Goal: Task Accomplishment & Management: Manage account settings

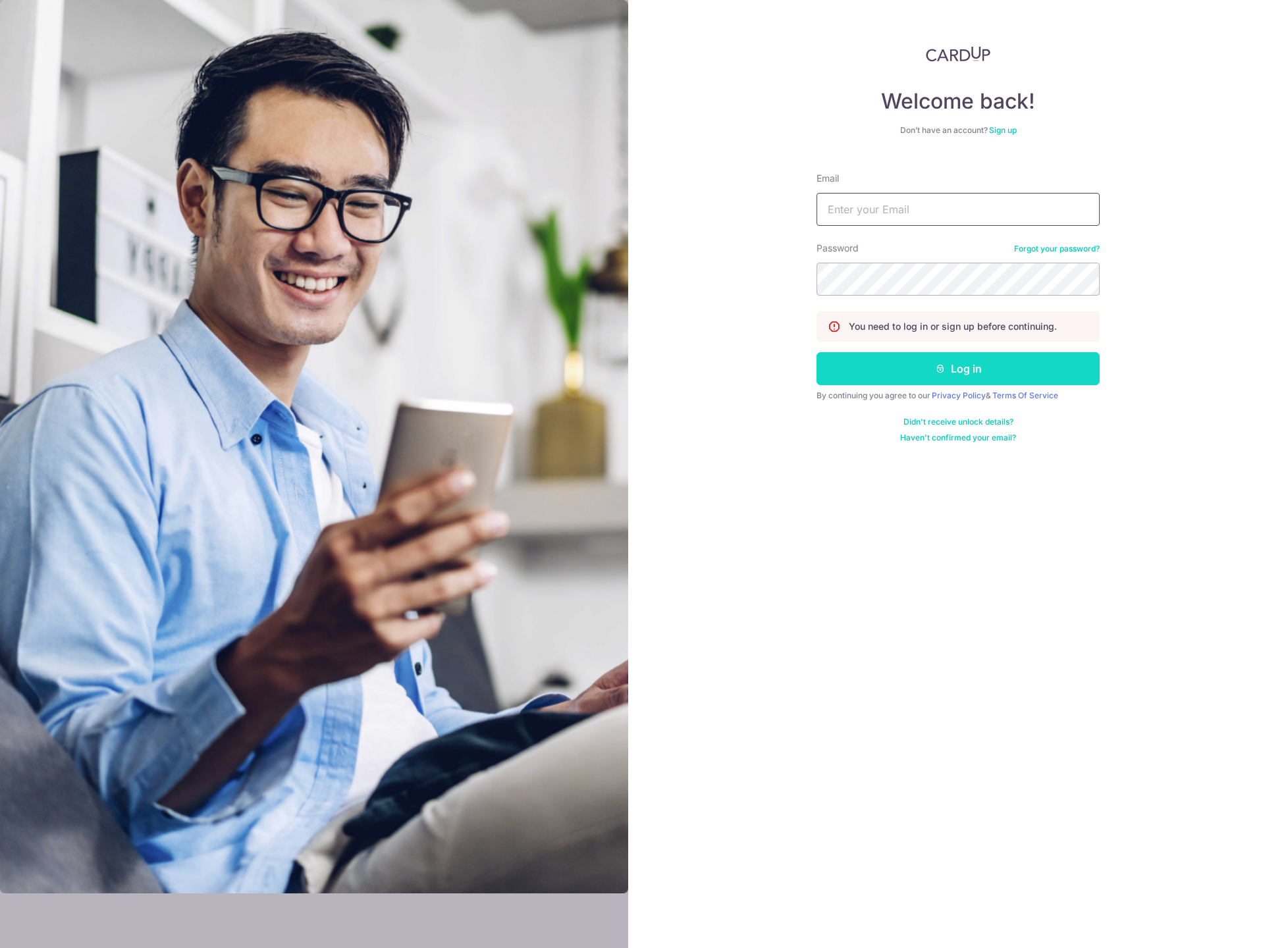
type input "[EMAIL_ADDRESS][DOMAIN_NAME]"
click at [941, 378] on button "Log in" at bounding box center [957, 369] width 283 height 33
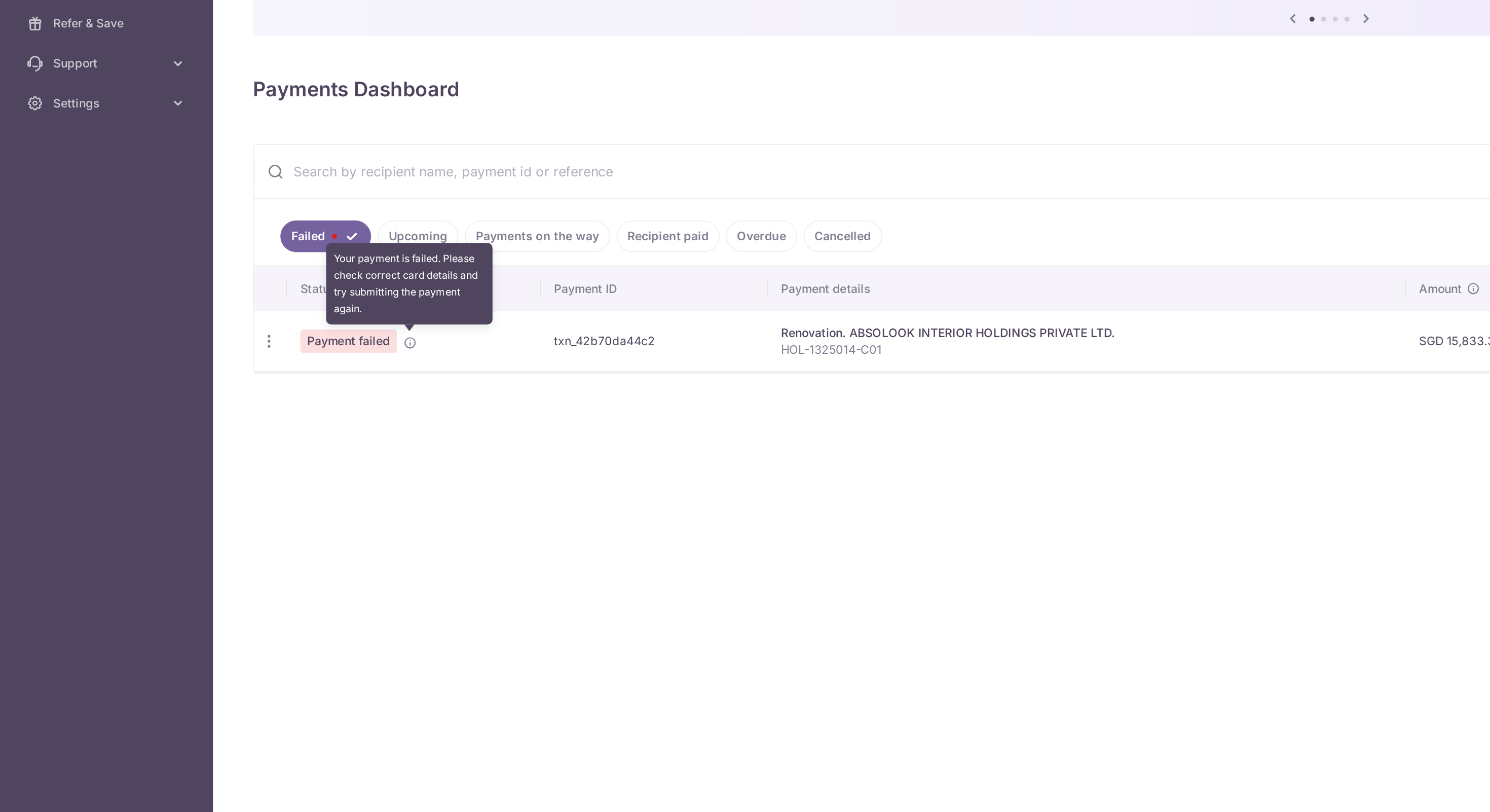
click at [252, 315] on icon at bounding box center [250, 317] width 8 height 8
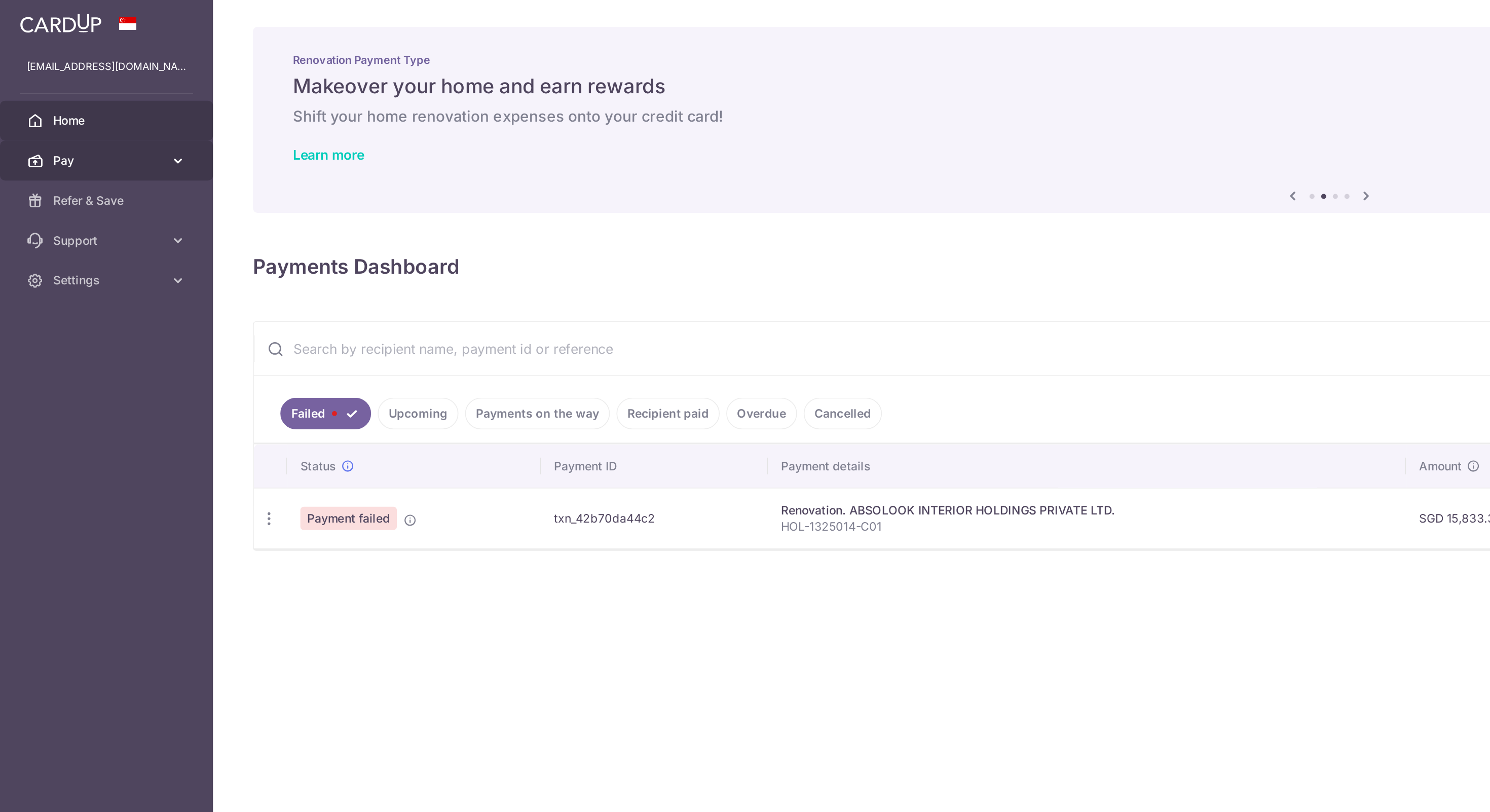
click at [110, 97] on icon at bounding box center [109, 98] width 10 height 10
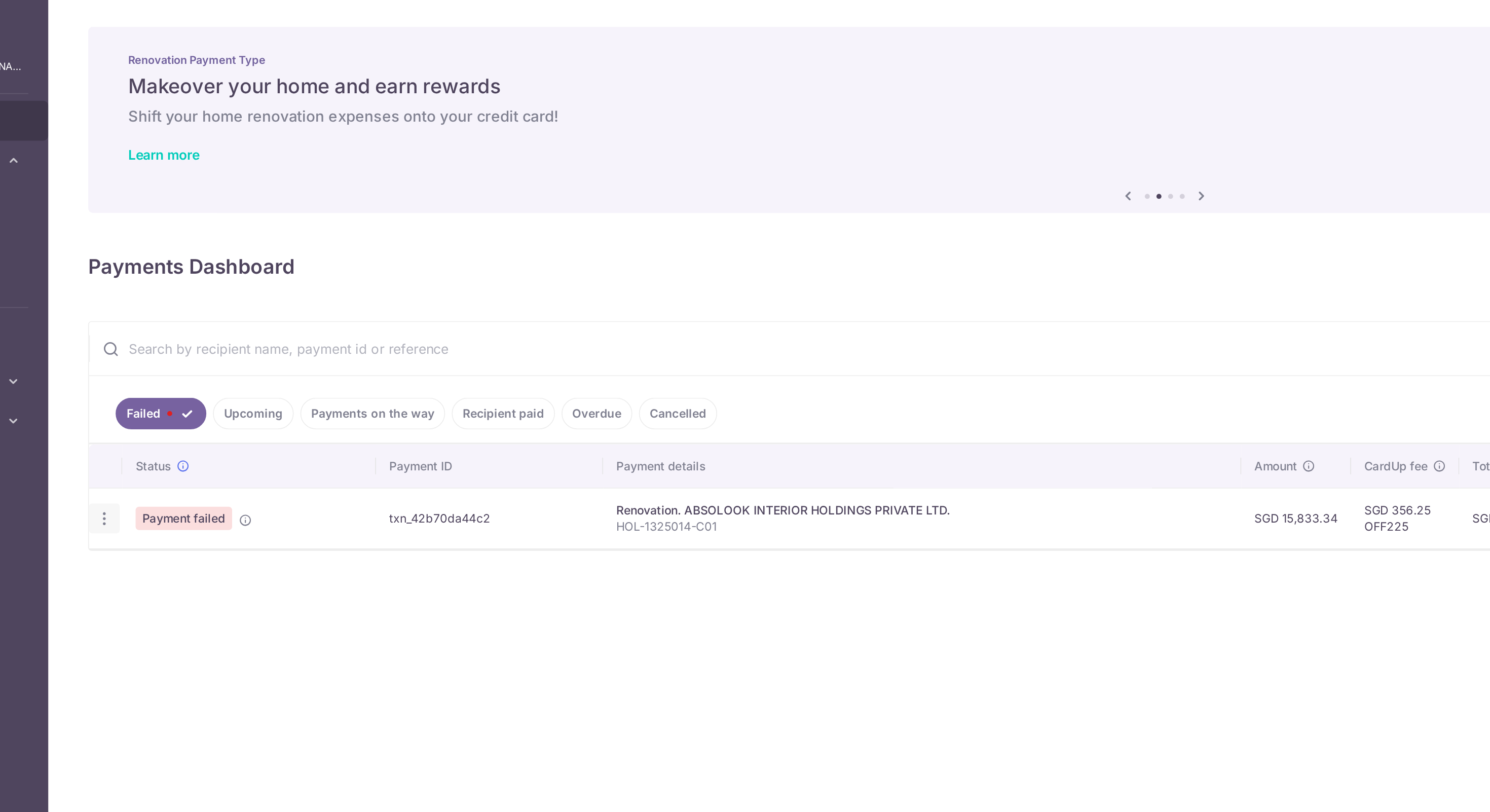
click at [163, 317] on icon "button" at bounding box center [164, 316] width 10 height 10
click at [171, 338] on icon at bounding box center [169, 344] width 12 height 12
radio input "true"
type input "15,833.34"
type input "HOL-1325014-C01"
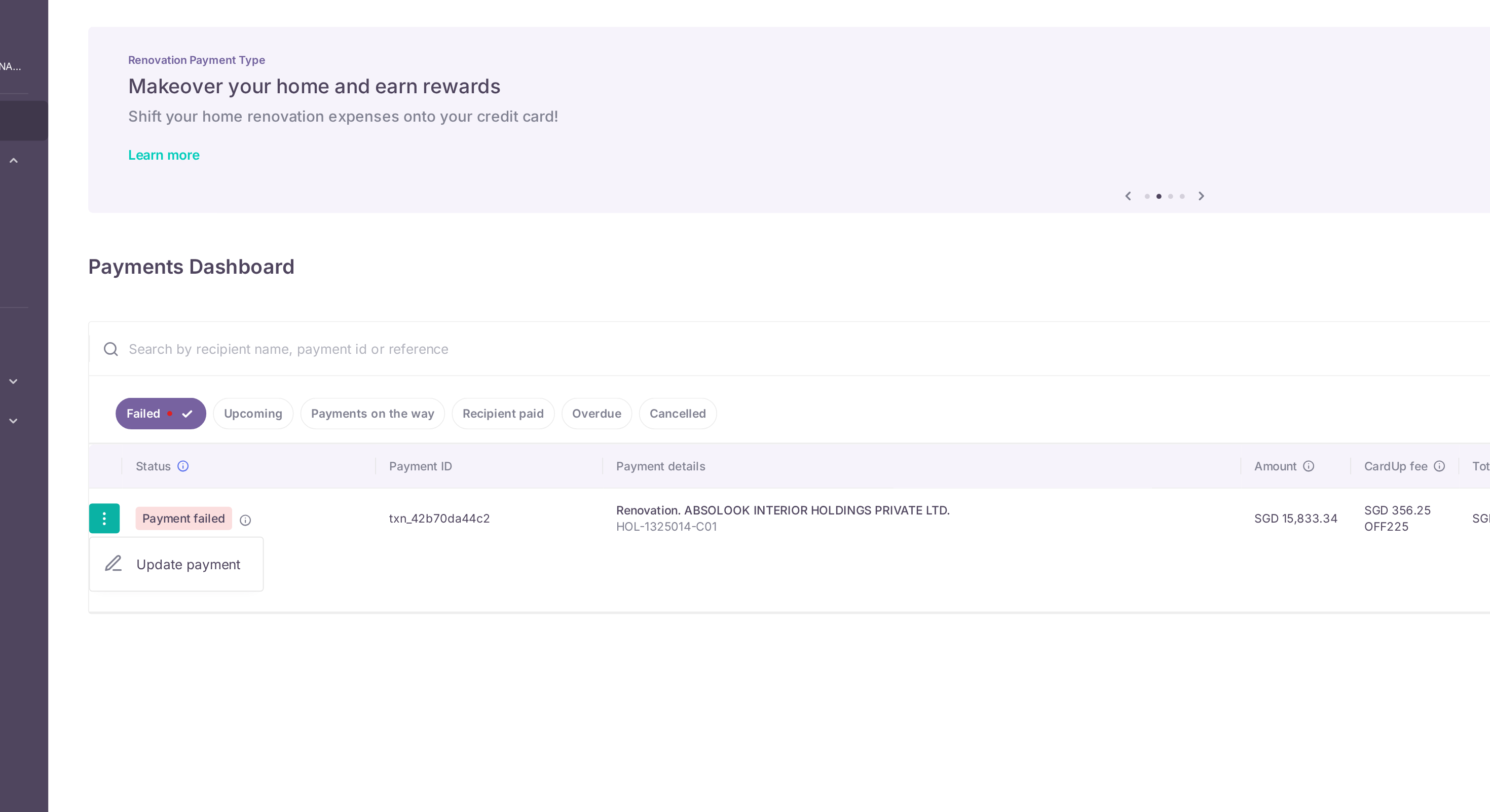
type input "45% Down payment (2nd Milestone)"
type input "OFF225"
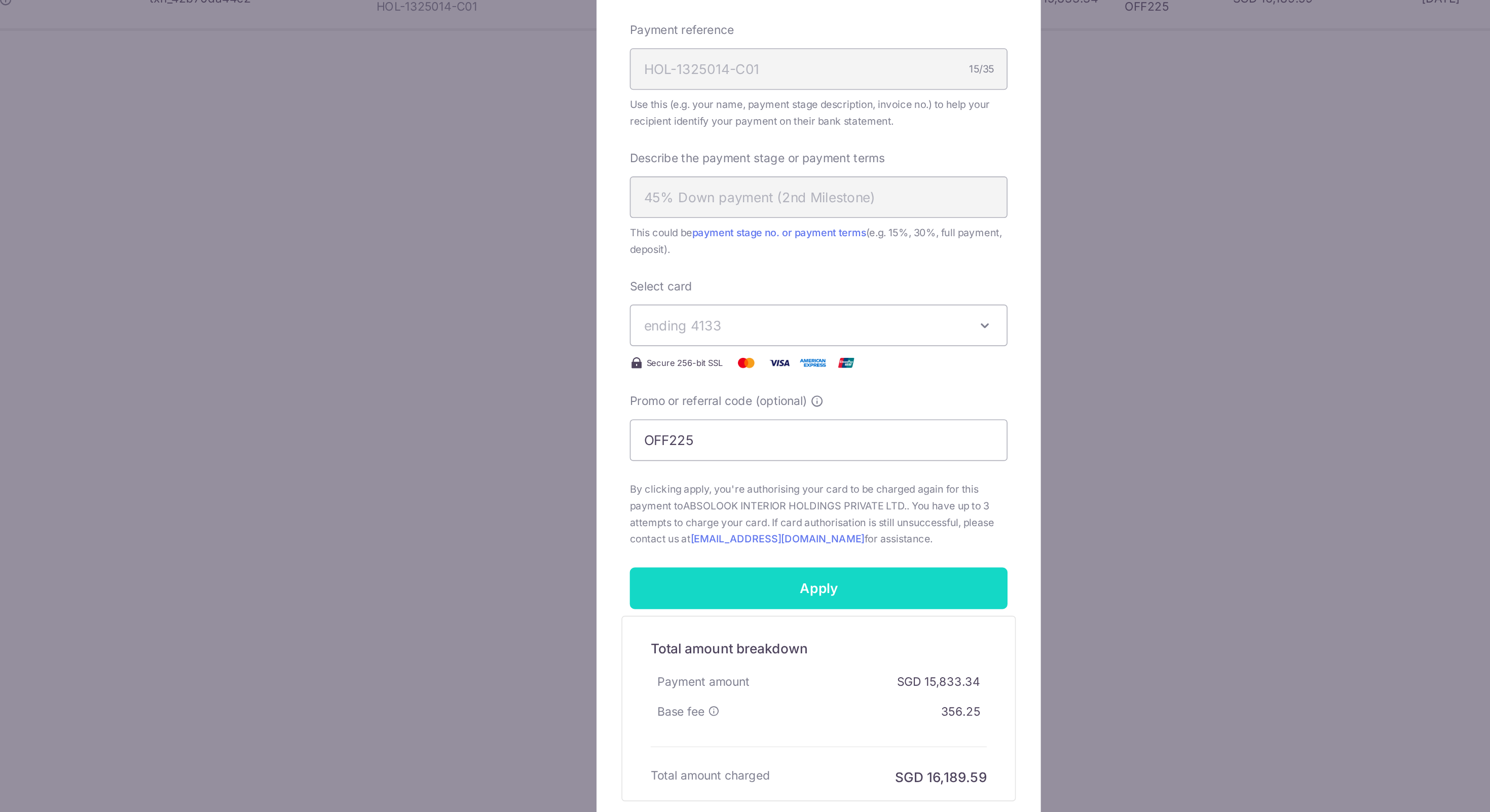
click at [741, 676] on input "Apply" at bounding box center [745, 675] width 230 height 25
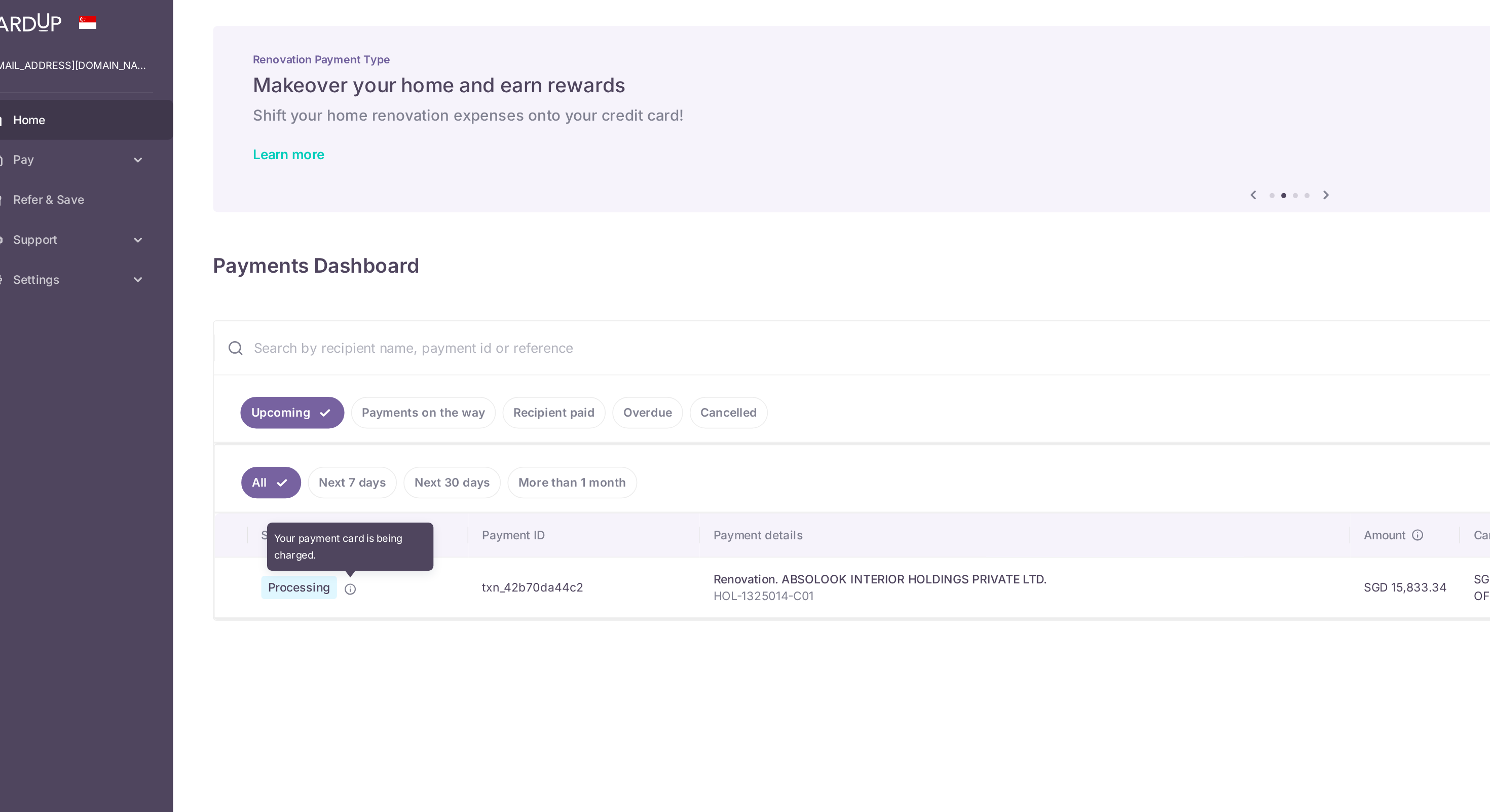
click at [234, 358] on icon at bounding box center [238, 359] width 8 height 8
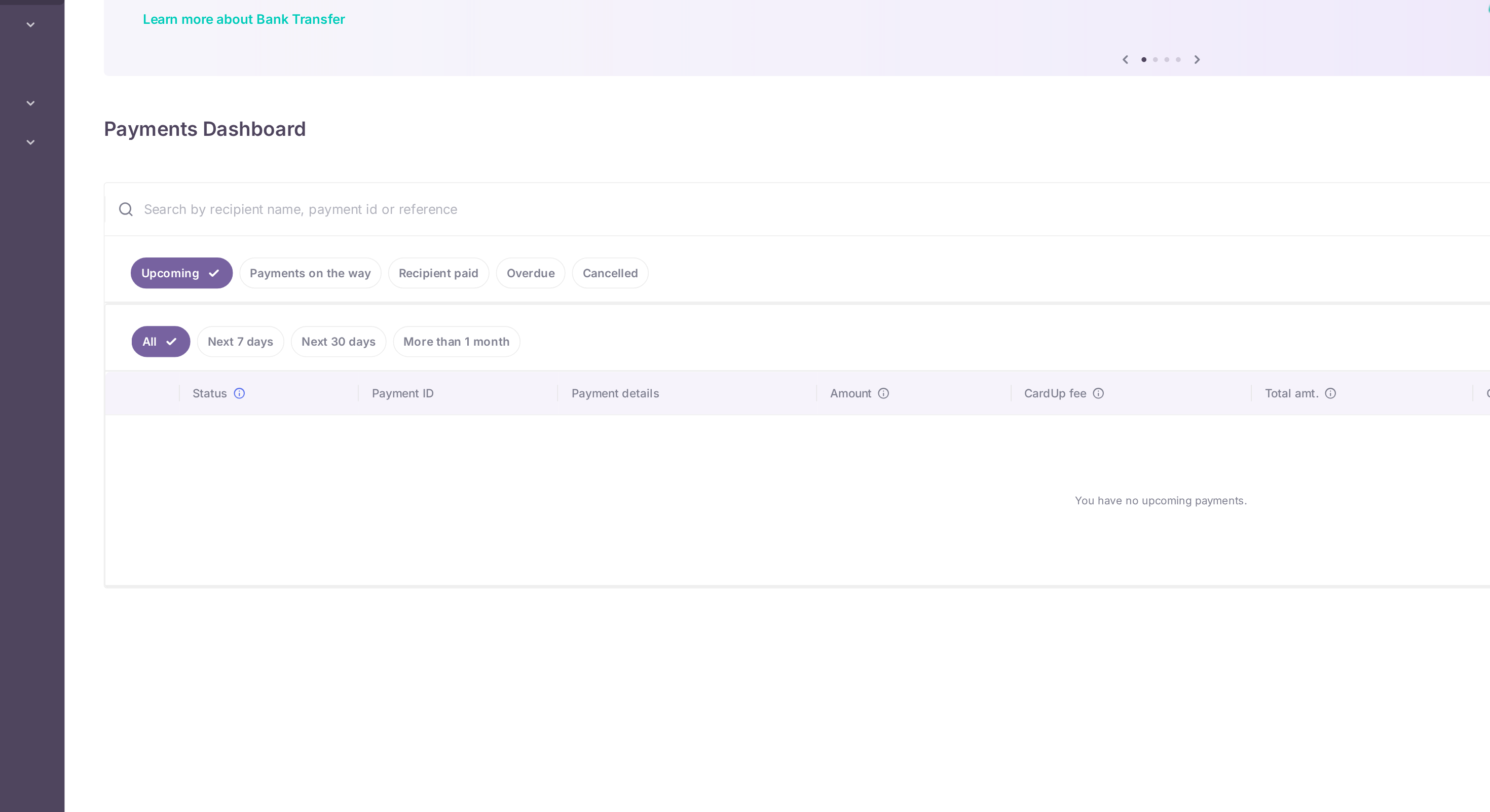
click at [256, 297] on link "Next 7 days" at bounding box center [239, 294] width 54 height 19
click at [292, 254] on link "Payments on the way" at bounding box center [282, 252] width 88 height 19
